Goal: Task Accomplishment & Management: Manage account settings

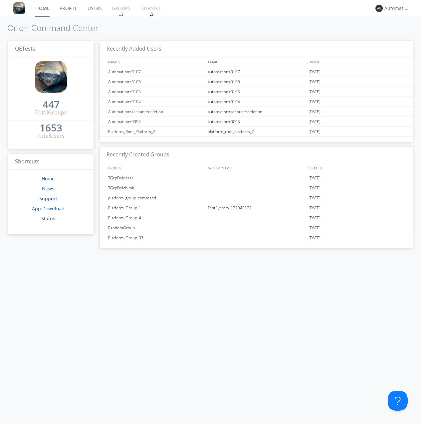
click at [121, 8] on link "Groups" at bounding box center [121, 8] width 29 height 17
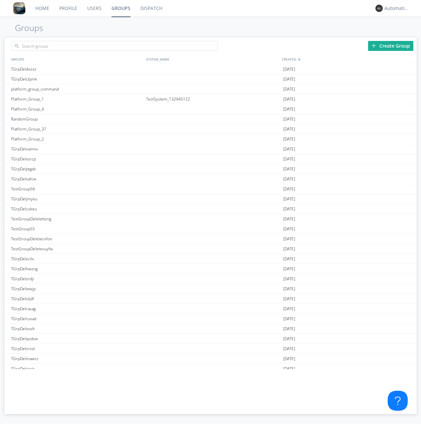
click at [391, 46] on div "Create Group" at bounding box center [390, 46] width 45 height 10
click at [121, 8] on link "Groups" at bounding box center [121, 8] width 29 height 17
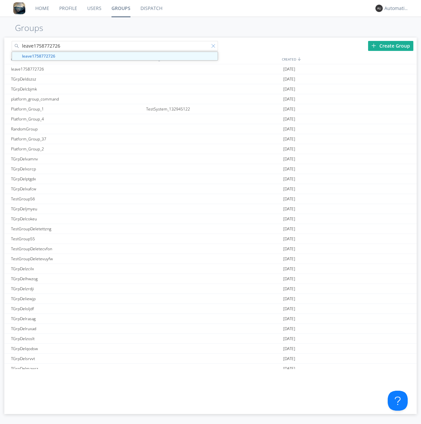
type input "leave1758772726"
click at [215, 47] on div at bounding box center [215, 47] width 7 height 7
type input "leave1758772726"
click at [77, 69] on div "leave1758772726" at bounding box center [76, 69] width 135 height 10
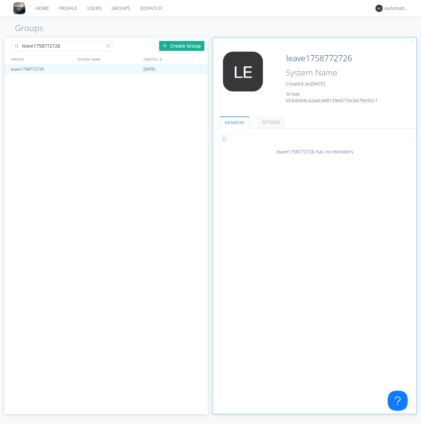
click at [315, 138] on input "text" at bounding box center [315, 139] width 194 height 10
type input "automation+0102"
click at [313, 138] on input "text" at bounding box center [315, 139] width 194 height 10
type input "automation+0103"
click at [313, 138] on input "text" at bounding box center [315, 139] width 194 height 10
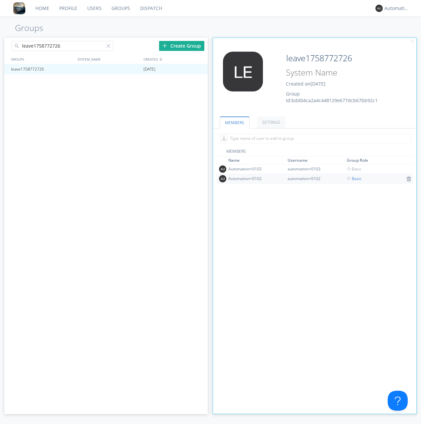
click at [352, 179] on span "Basic" at bounding box center [354, 179] width 15 height 6
click at [199, 69] on div at bounding box center [199, 69] width 7 height 5
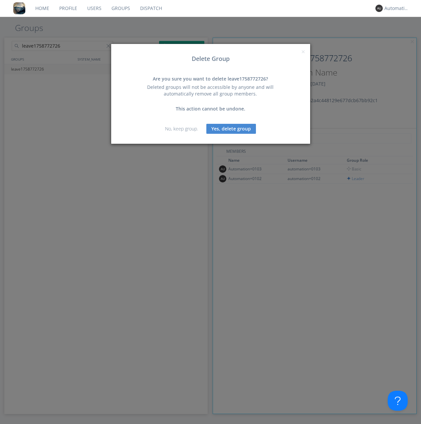
click at [231, 129] on button "Yes, delete group" at bounding box center [232, 129] width 50 height 10
